Goal: Check status: Check status

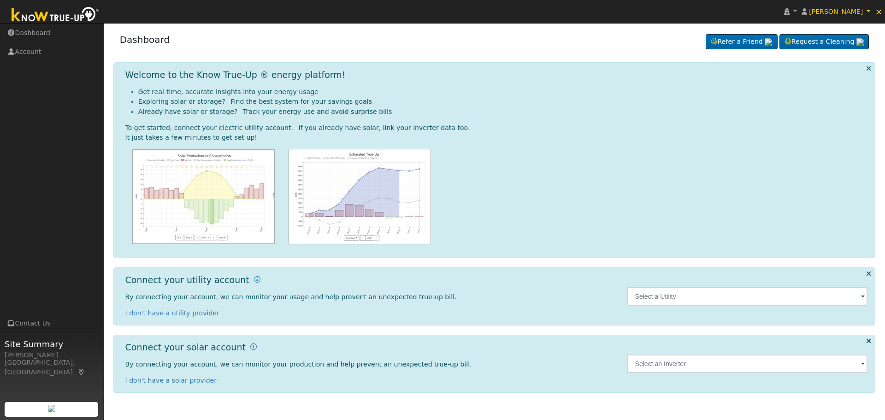
click at [862, 296] on span at bounding box center [863, 297] width 4 height 11
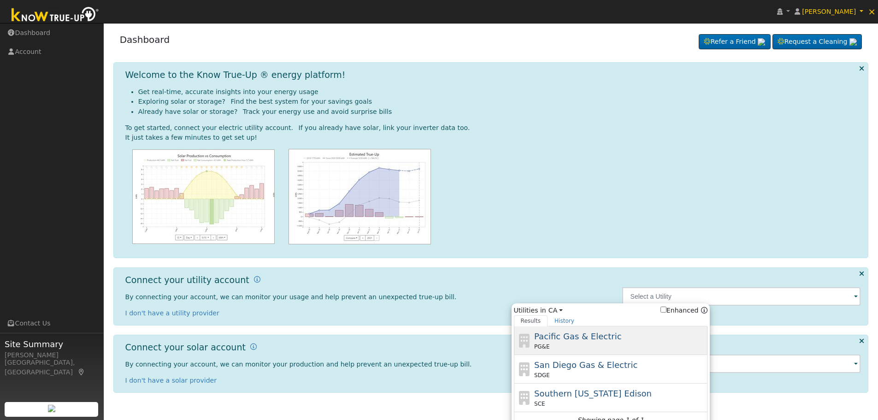
click at [600, 337] on span "Pacific Gas & Electric" at bounding box center [577, 337] width 87 height 10
type input "PG&E"
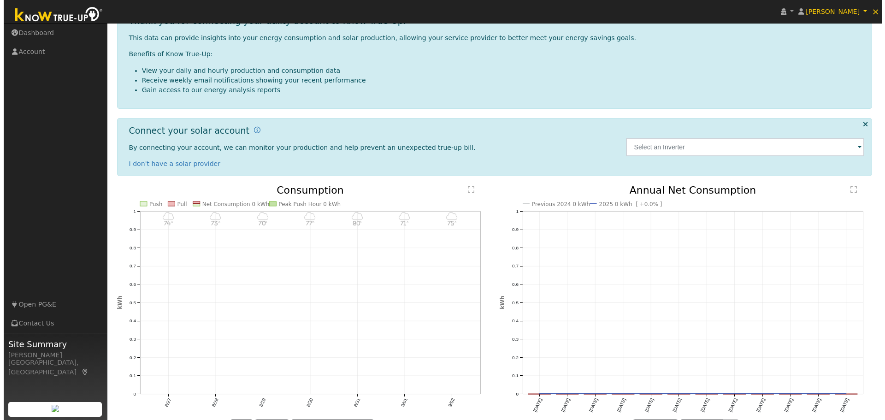
scroll to position [166, 0]
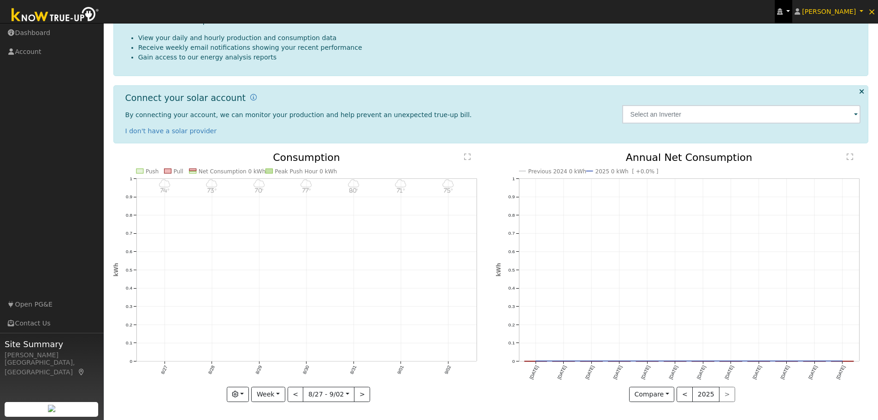
click at [783, 14] on icon at bounding box center [780, 11] width 6 height 6
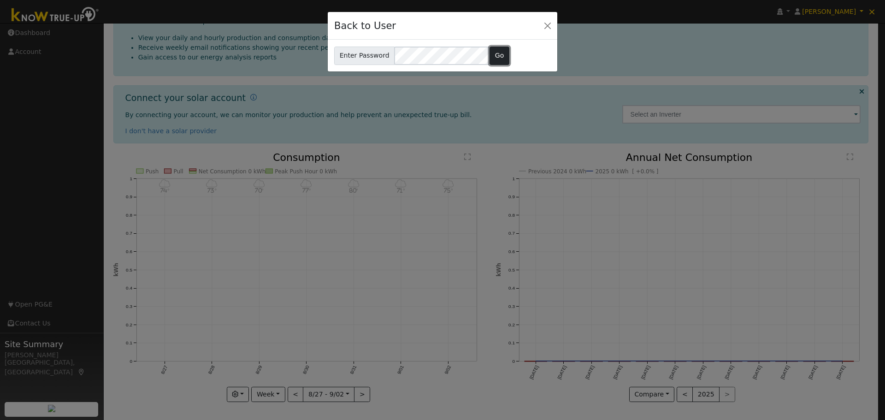
click at [490, 60] on button "Go" at bounding box center [500, 56] width 20 height 18
